Goal: Find specific page/section: Find specific page/section

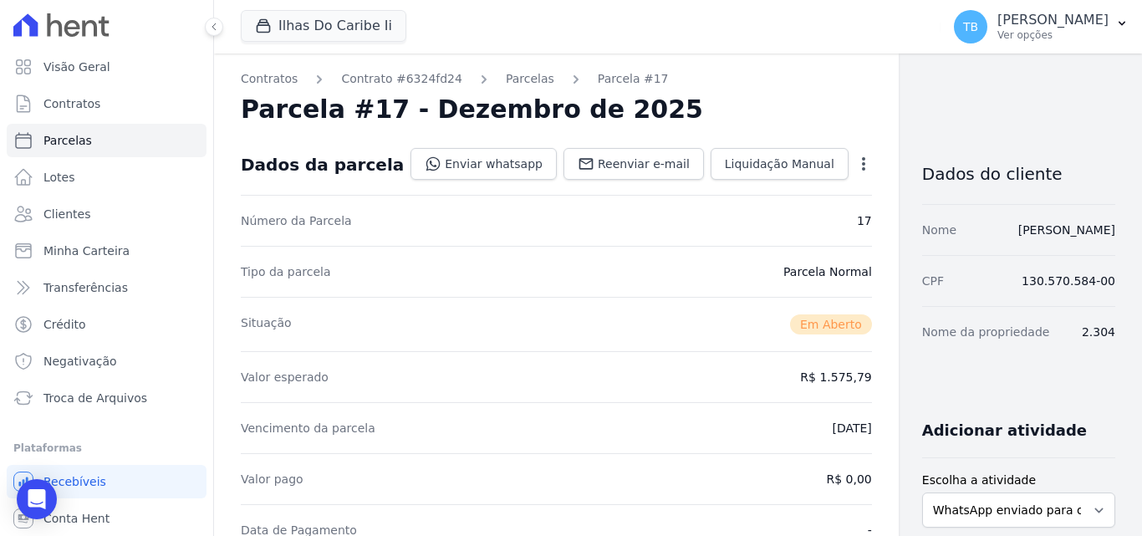
scroll to position [359, 0]
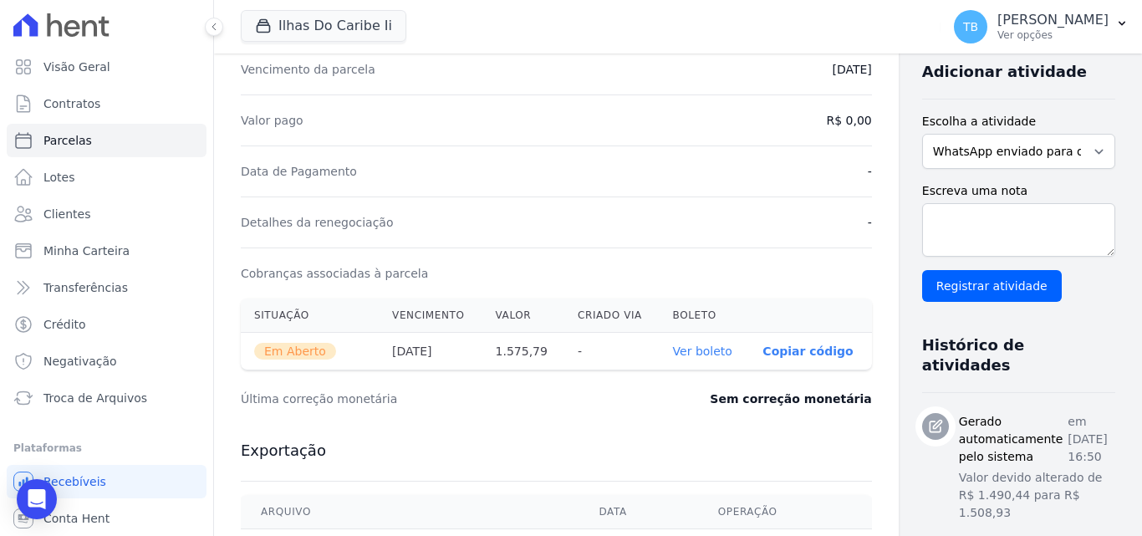
click at [541, 403] on dt "Última correção monetária" at bounding box center [427, 399] width 373 height 17
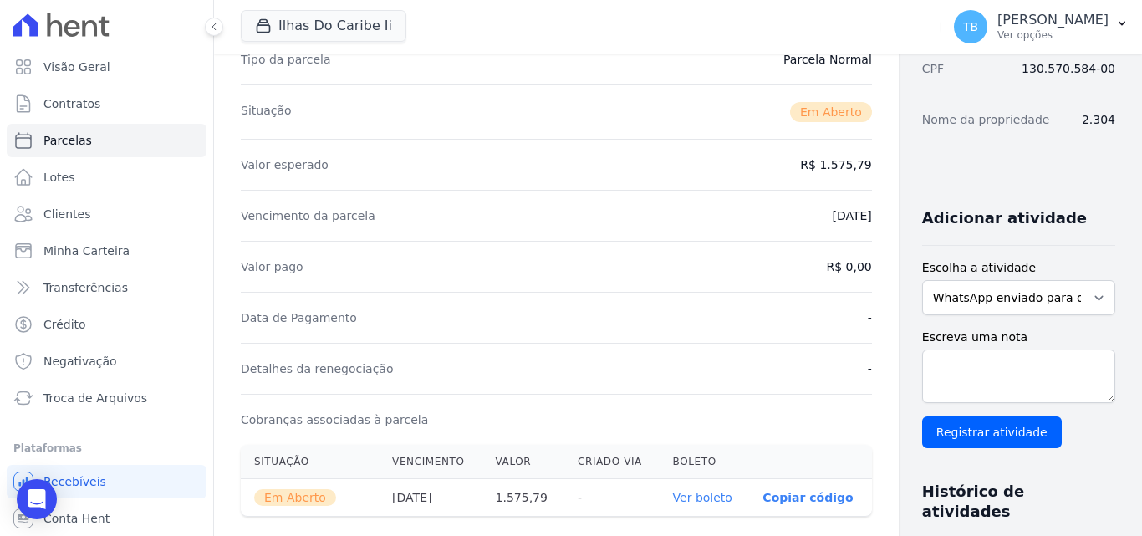
scroll to position [0, 0]
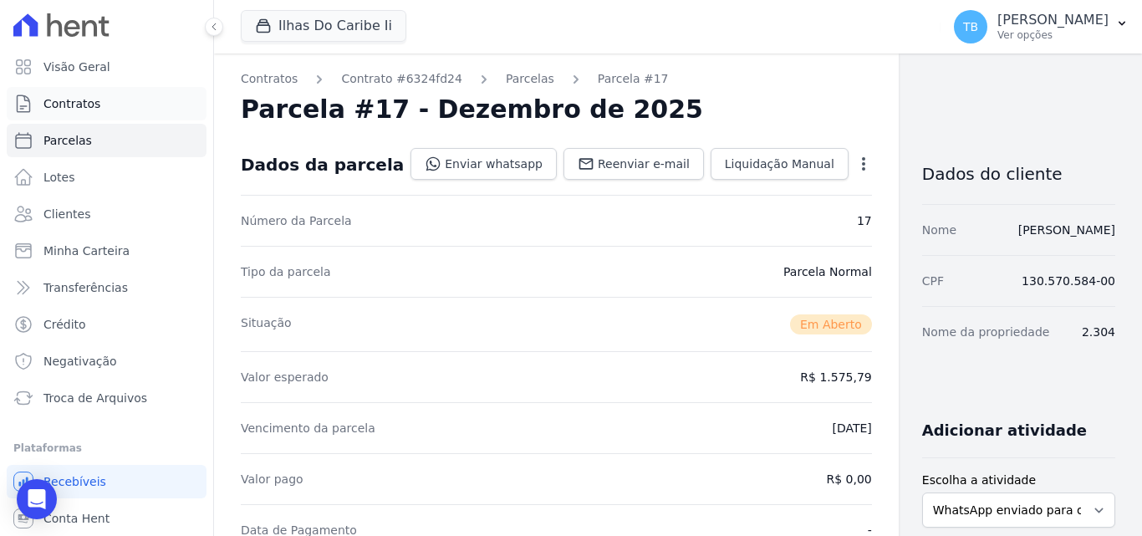
click at [74, 100] on span "Contratos" at bounding box center [71, 103] width 57 height 17
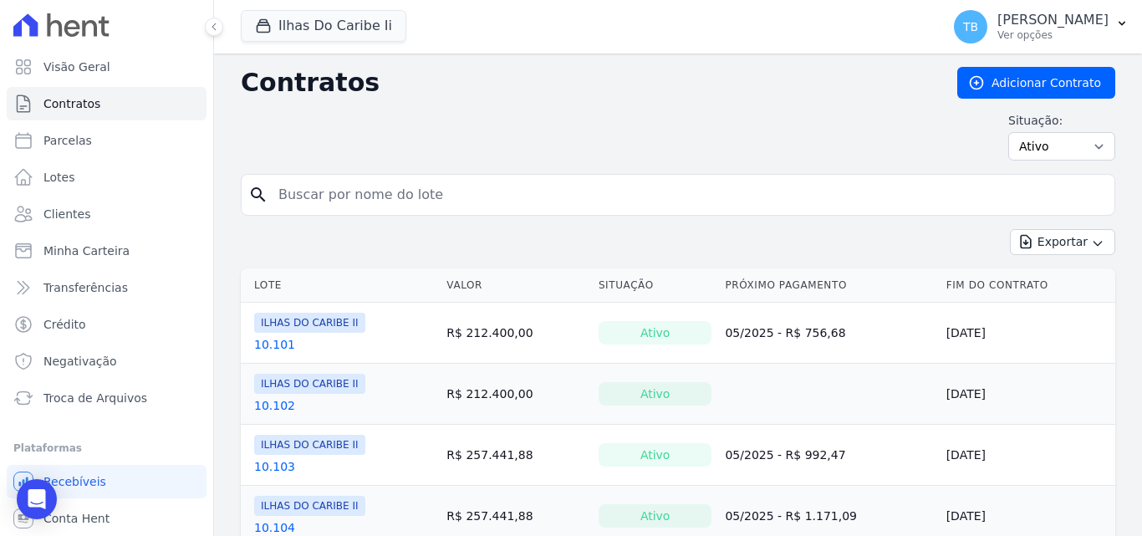
click at [349, 194] on input "search" at bounding box center [688, 194] width 840 height 33
click at [454, 128] on div "Situação: Ativo Todos Pausado Distratado Rascunho Expirado Encerrado" at bounding box center [678, 136] width 875 height 49
click at [292, 200] on input "search" at bounding box center [688, 194] width 840 height 33
type input "2.3304"
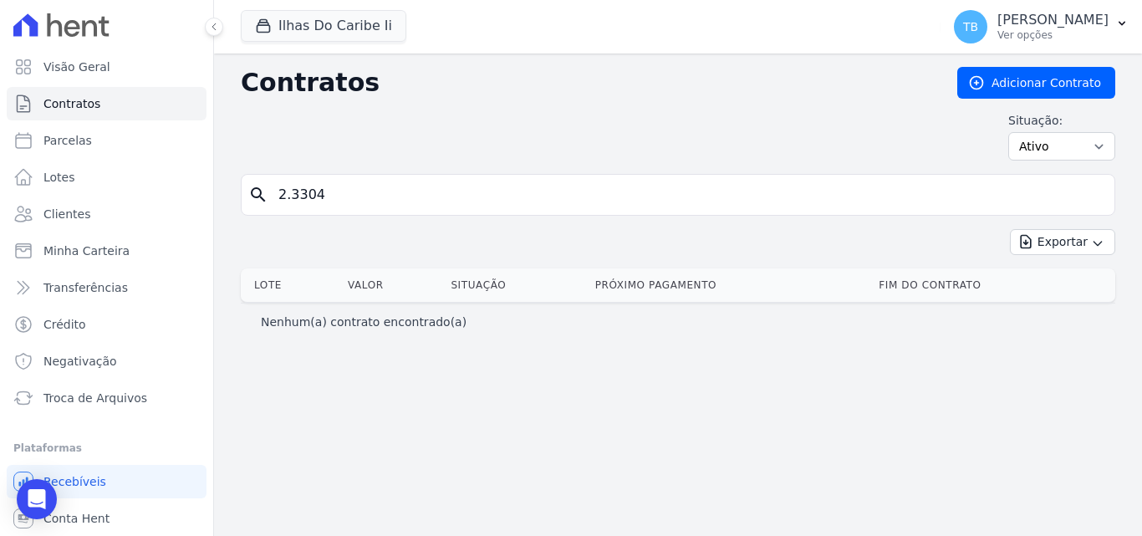
click at [305, 192] on input "2.3304" at bounding box center [688, 194] width 840 height 33
type input "2.304"
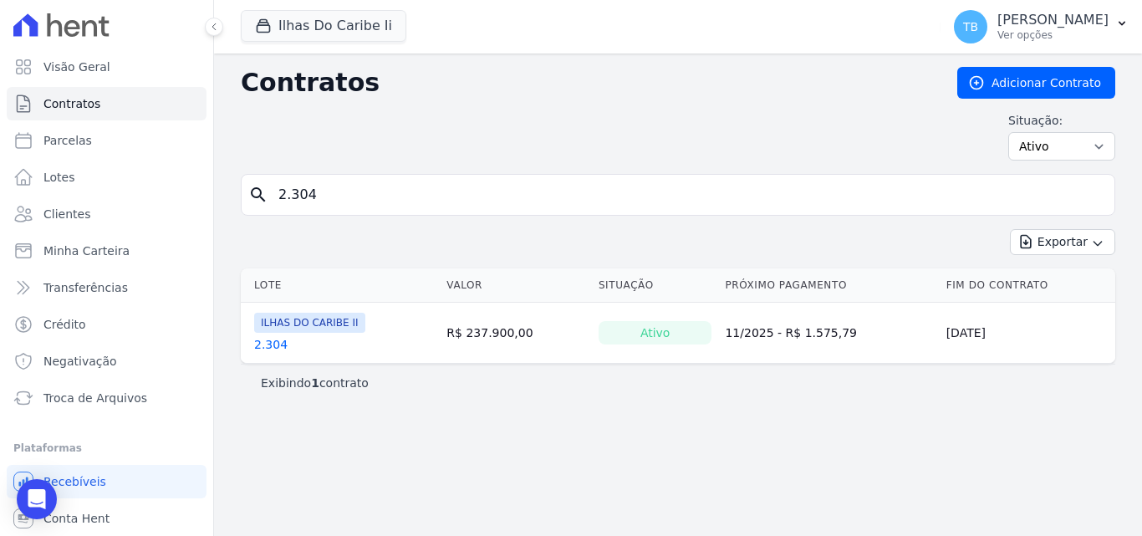
click at [265, 343] on link "2.304" at bounding box center [270, 344] width 33 height 17
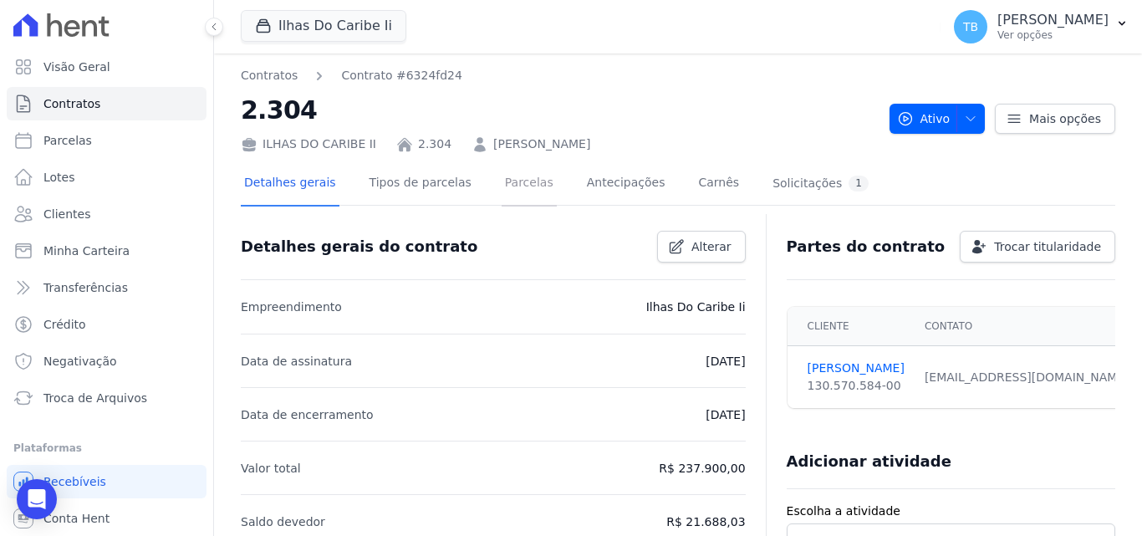
click at [502, 190] on link "Parcelas" at bounding box center [529, 184] width 55 height 44
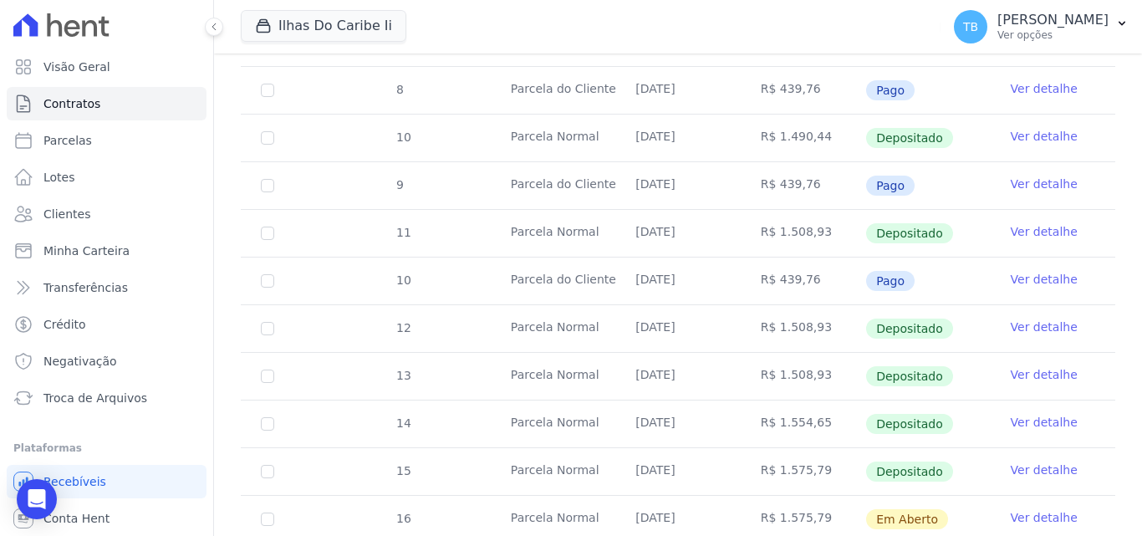
scroll to position [753, 0]
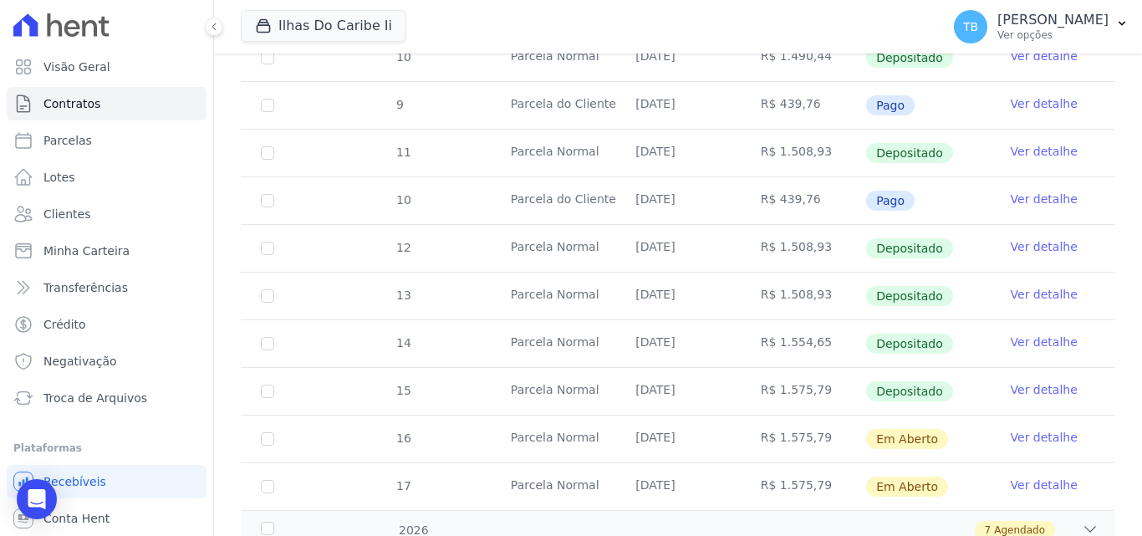
click at [1018, 381] on link "Ver detalhe" at bounding box center [1044, 389] width 67 height 17
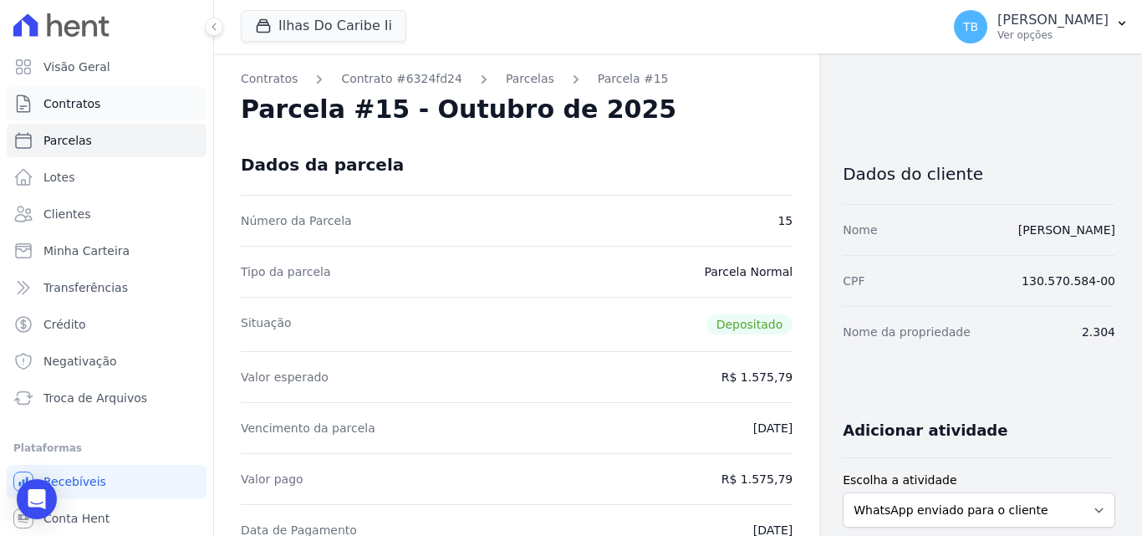
click at [113, 102] on link "Contratos" at bounding box center [107, 103] width 200 height 33
